Goal: Navigation & Orientation: Go to known website

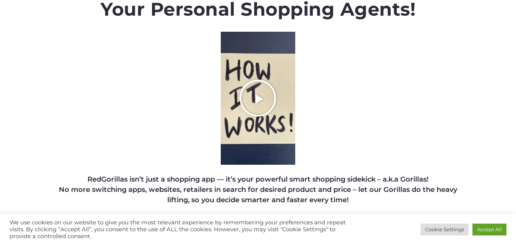
scroll to position [191, 0]
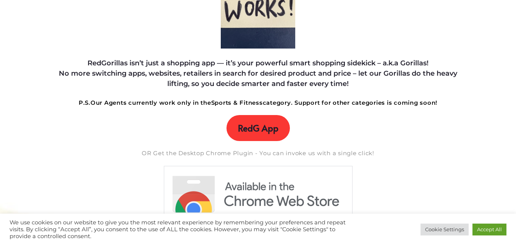
click at [245, 125] on span "RedG App" at bounding box center [258, 127] width 40 height 11
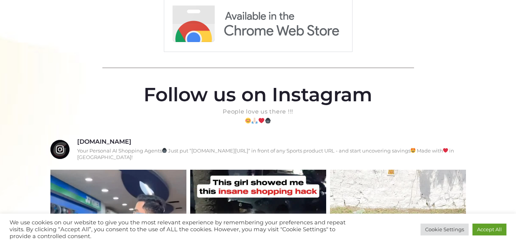
scroll to position [290, 0]
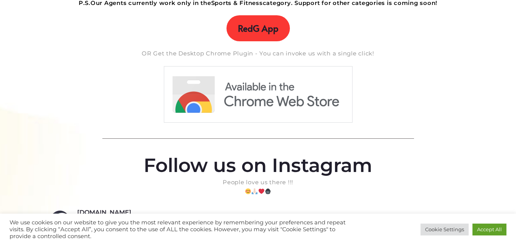
click at [258, 28] on span "RedG App" at bounding box center [258, 28] width 40 height 11
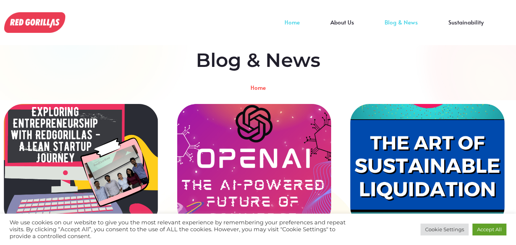
click at [292, 22] on link "Home" at bounding box center [292, 27] width 46 height 11
